Goal: Register for event/course

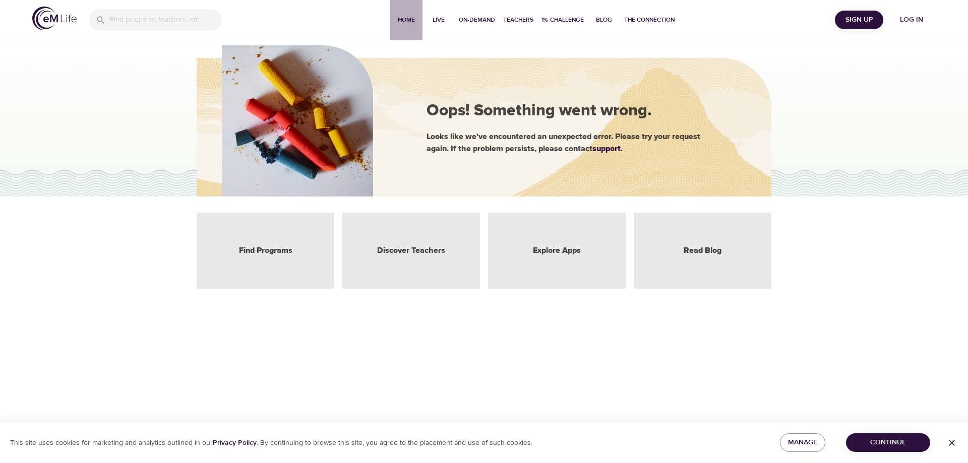
click at [400, 20] on span "Home" at bounding box center [406, 20] width 24 height 11
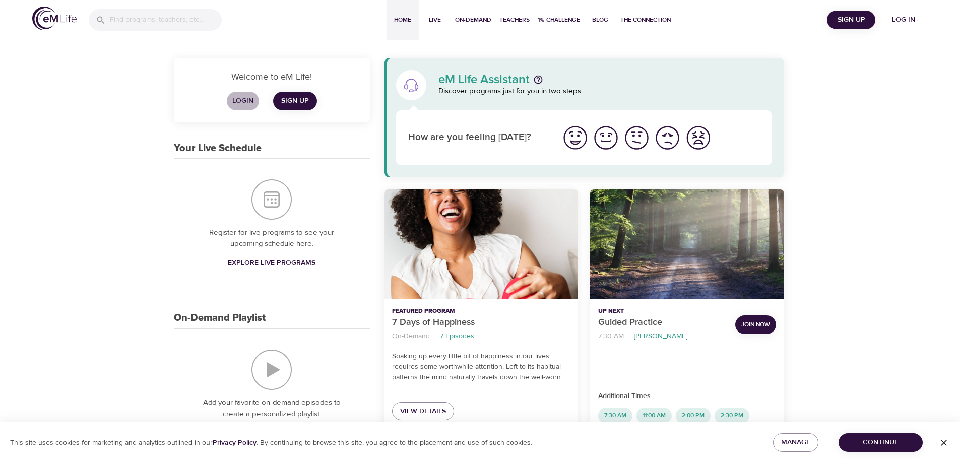
click at [241, 98] on span "Login" at bounding box center [243, 101] width 24 height 13
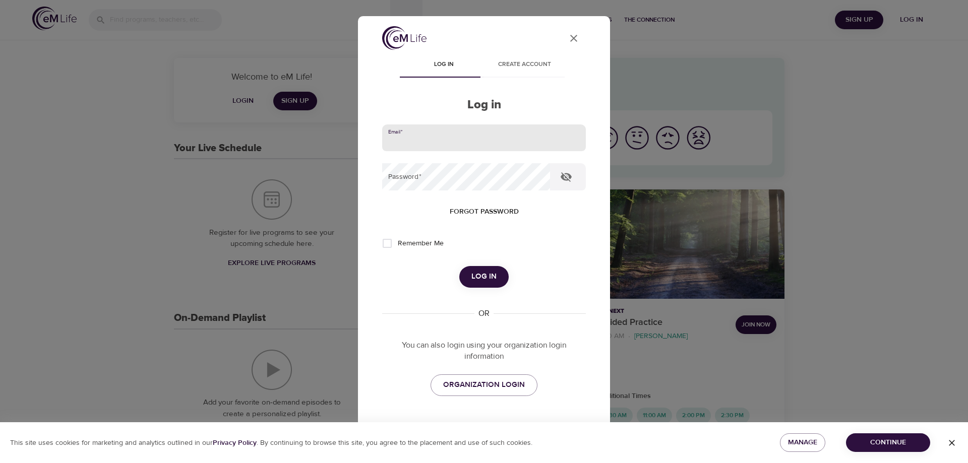
click at [413, 140] on input "email" at bounding box center [484, 137] width 204 height 27
type input "[EMAIL_ADDRESS][DOMAIN_NAME]"
click at [459, 266] on button "Log in" at bounding box center [483, 276] width 49 height 21
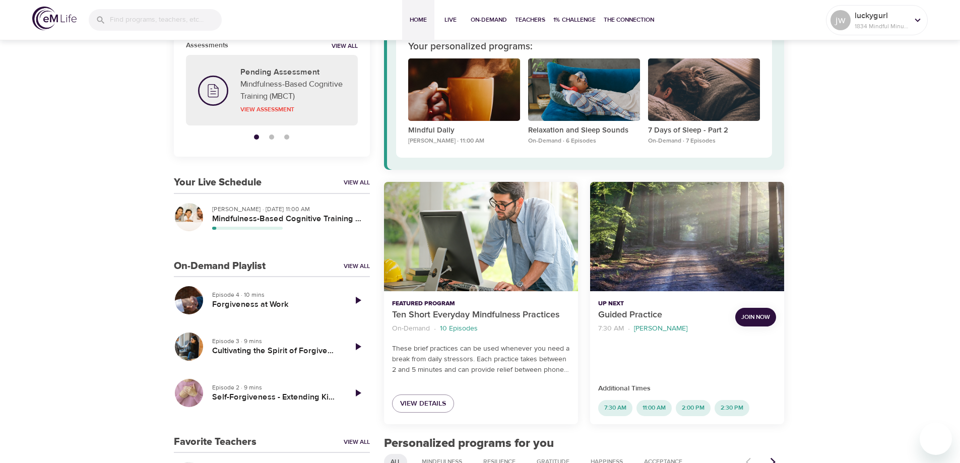
scroll to position [101, 0]
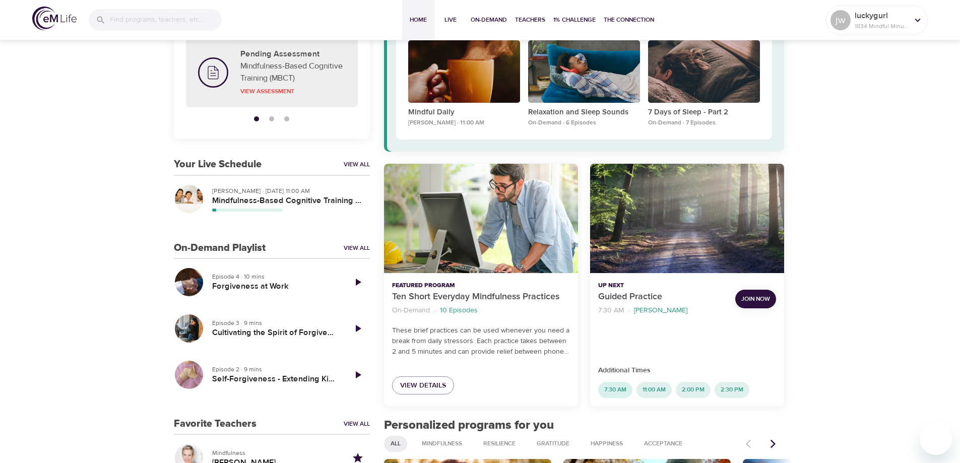
click at [615, 391] on span "7:30 AM" at bounding box center [615, 390] width 34 height 9
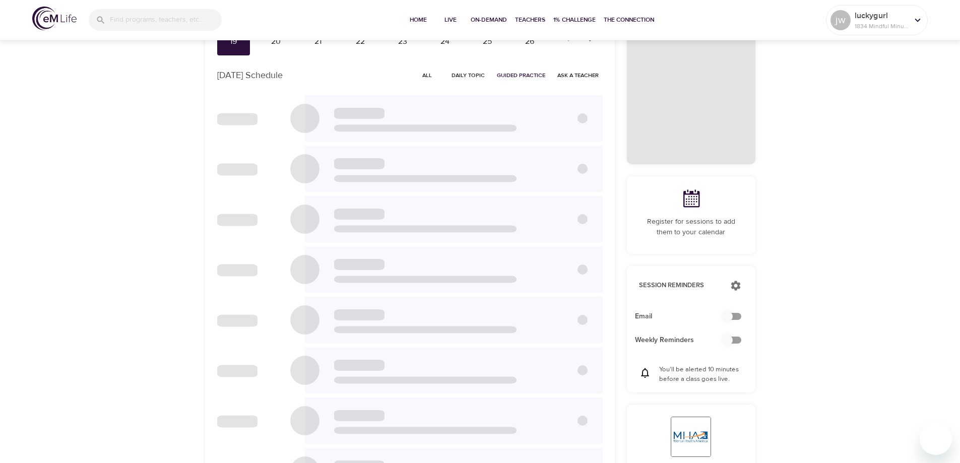
scroll to position [6, 0]
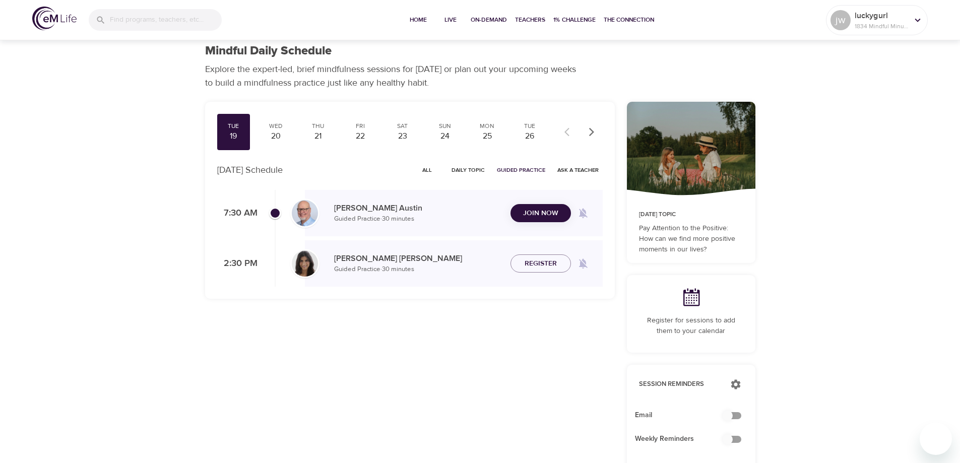
checkbox input "true"
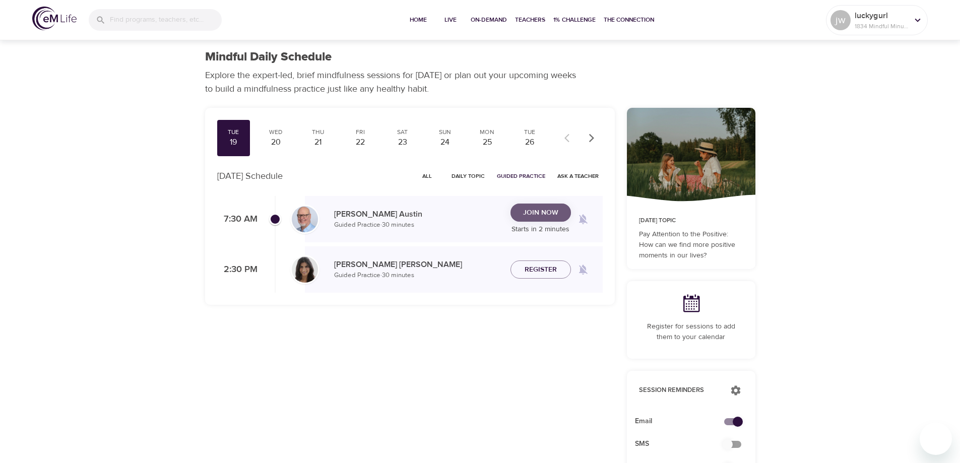
click at [545, 208] on span "Join Now" at bounding box center [540, 213] width 35 height 13
